Goal: Find specific fact: Find specific fact

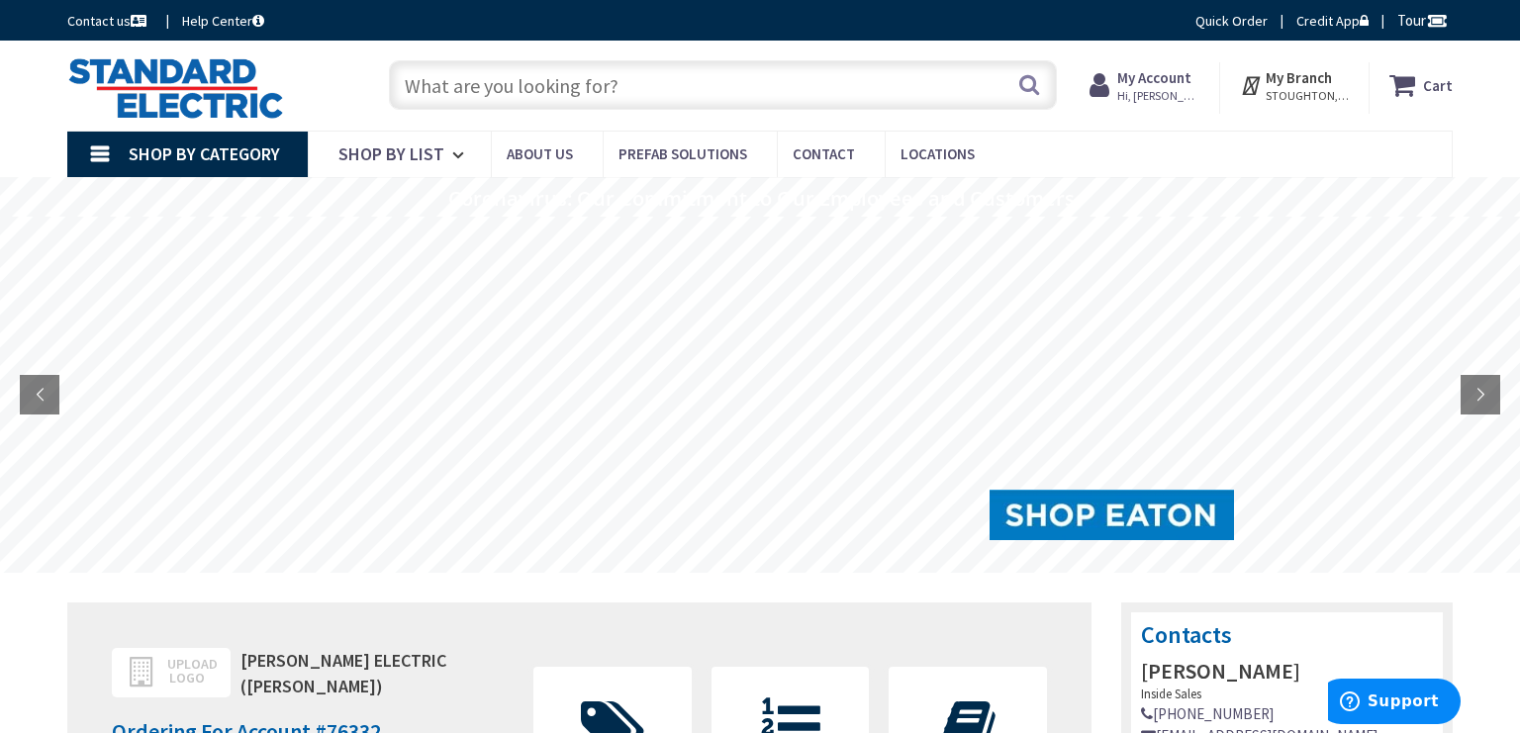
click at [484, 76] on input "text" at bounding box center [723, 84] width 668 height 49
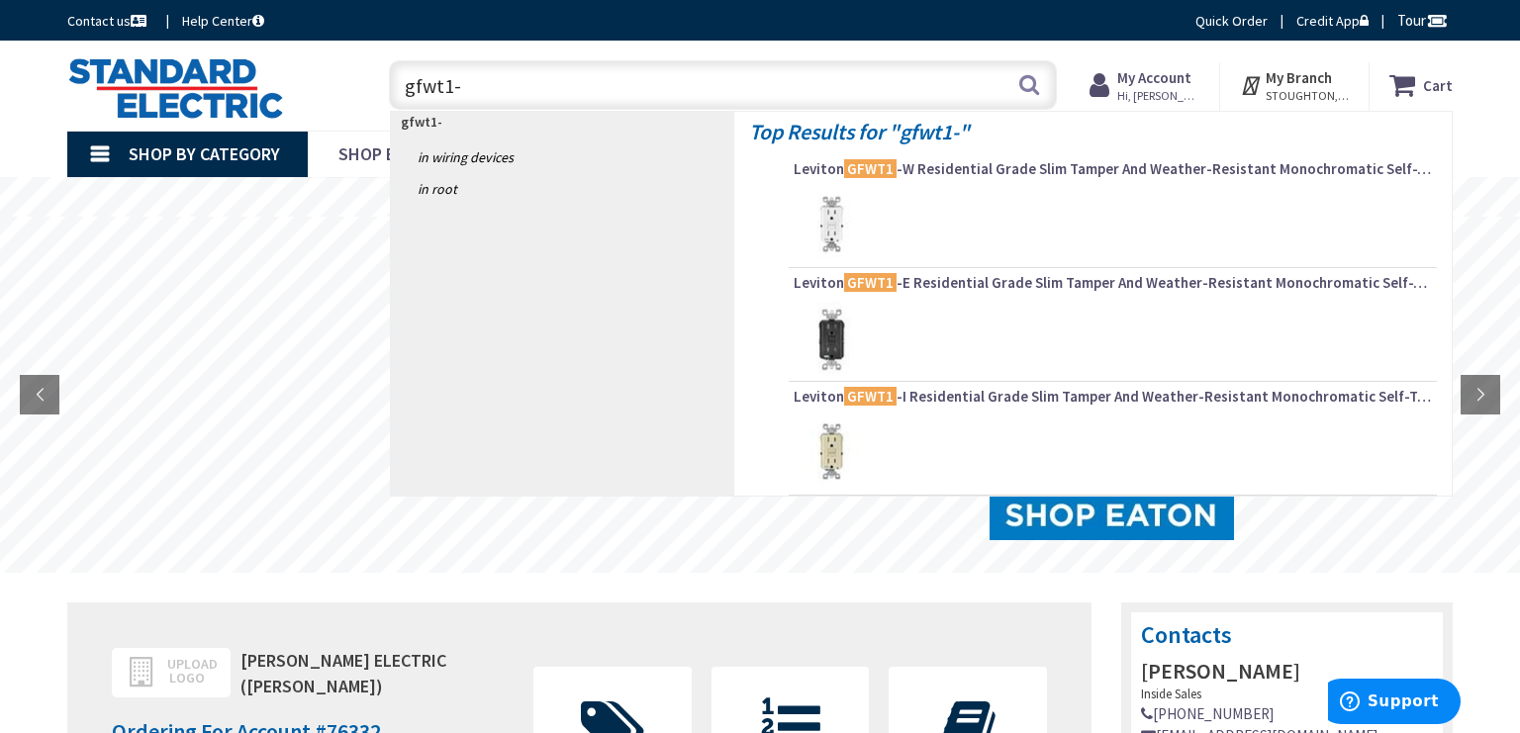
type input "gfwt1-w"
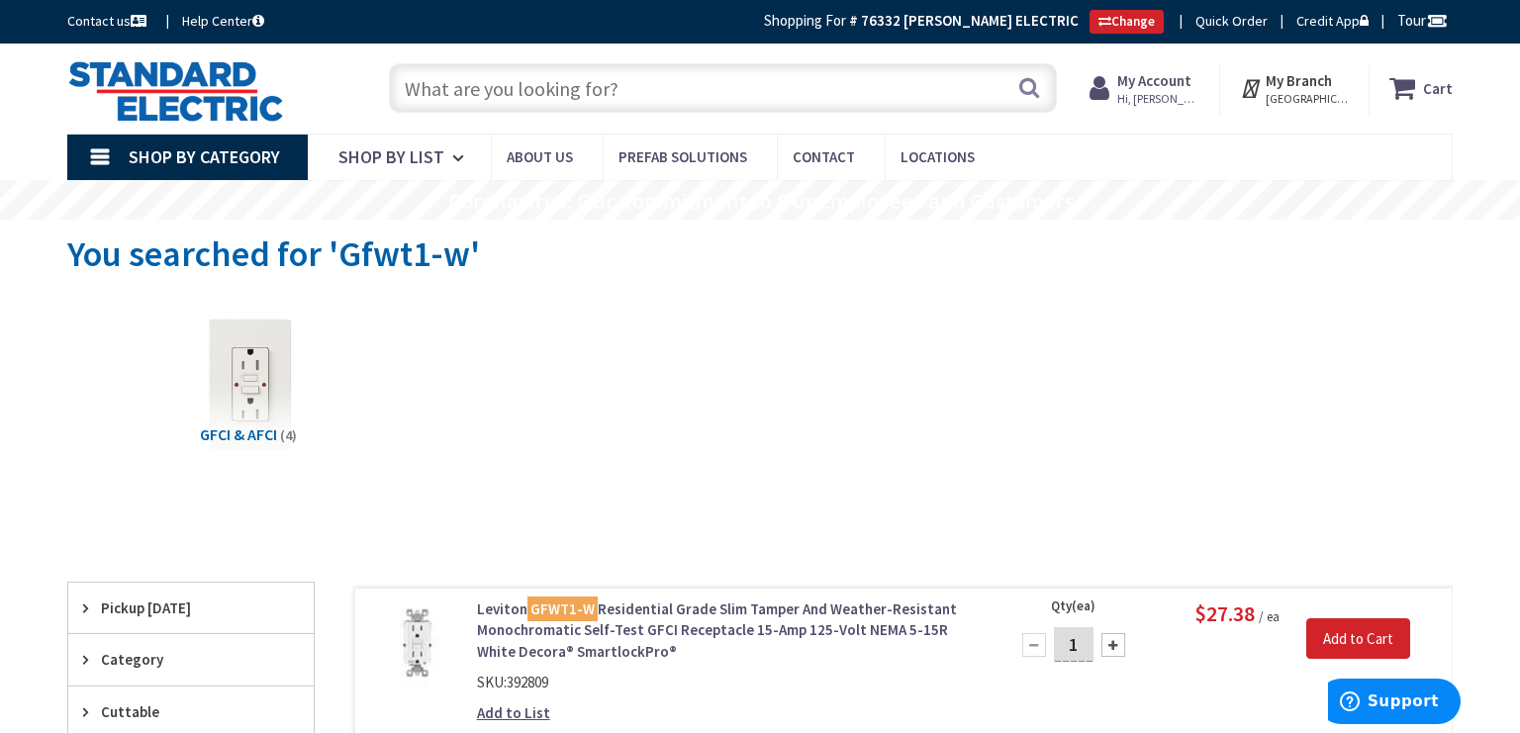
click at [645, 85] on input "text" at bounding box center [723, 87] width 668 height 49
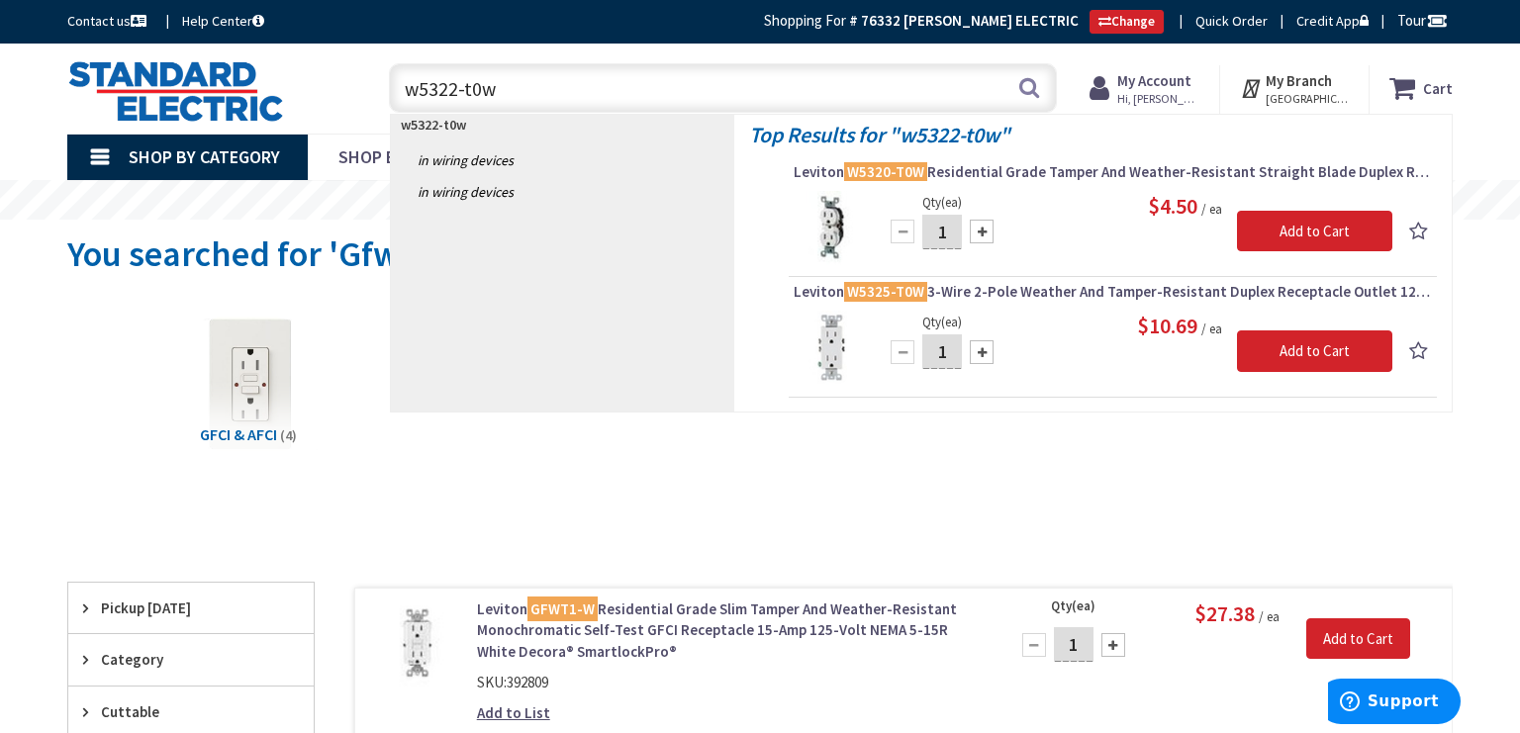
type input "w5322-t0w"
